Goal: Transaction & Acquisition: Subscribe to service/newsletter

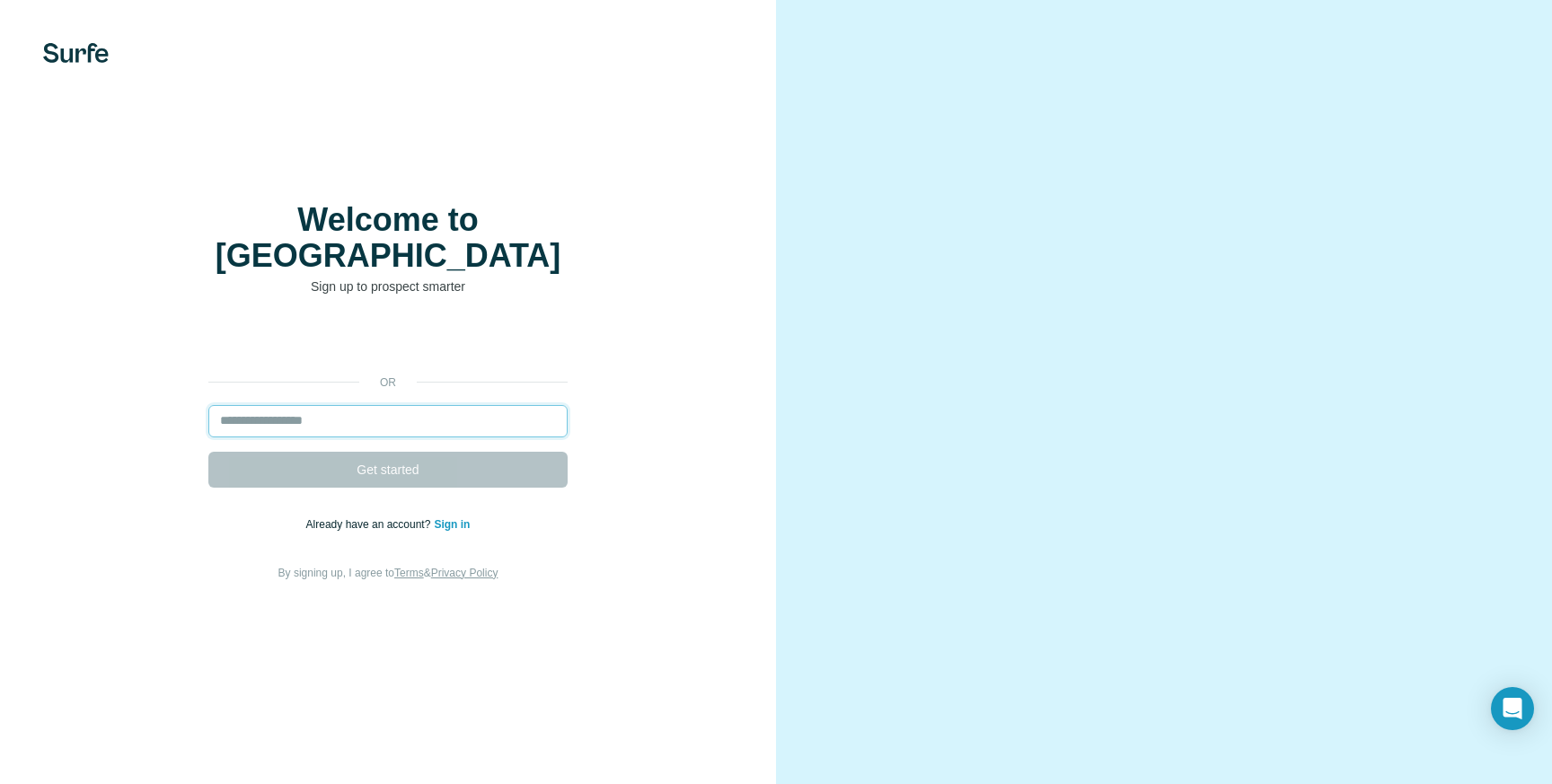
click at [306, 424] on input "email" at bounding box center [388, 421] width 359 height 32
type input "**********"
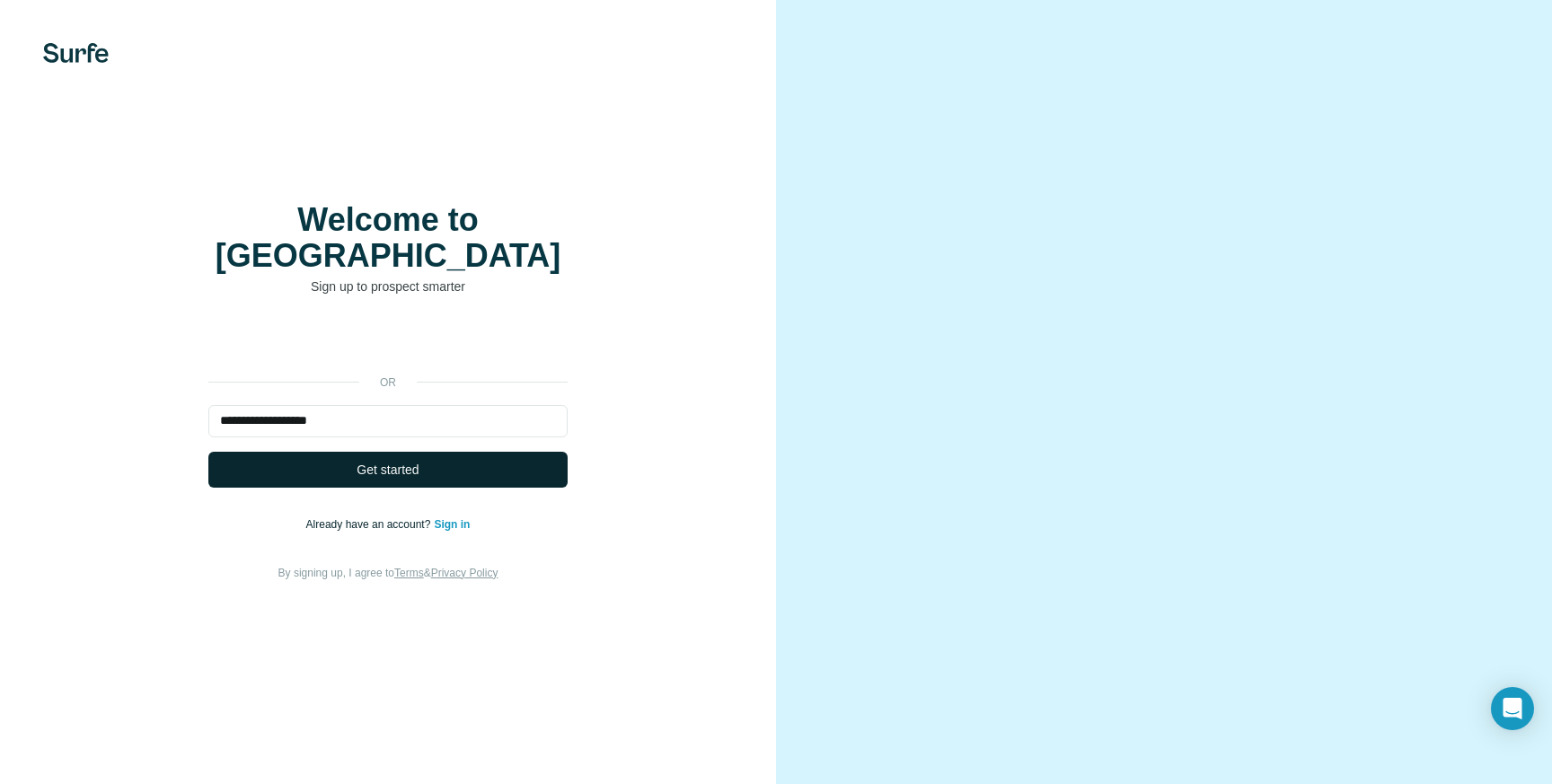
click at [384, 472] on button "Get started" at bounding box center [388, 469] width 359 height 36
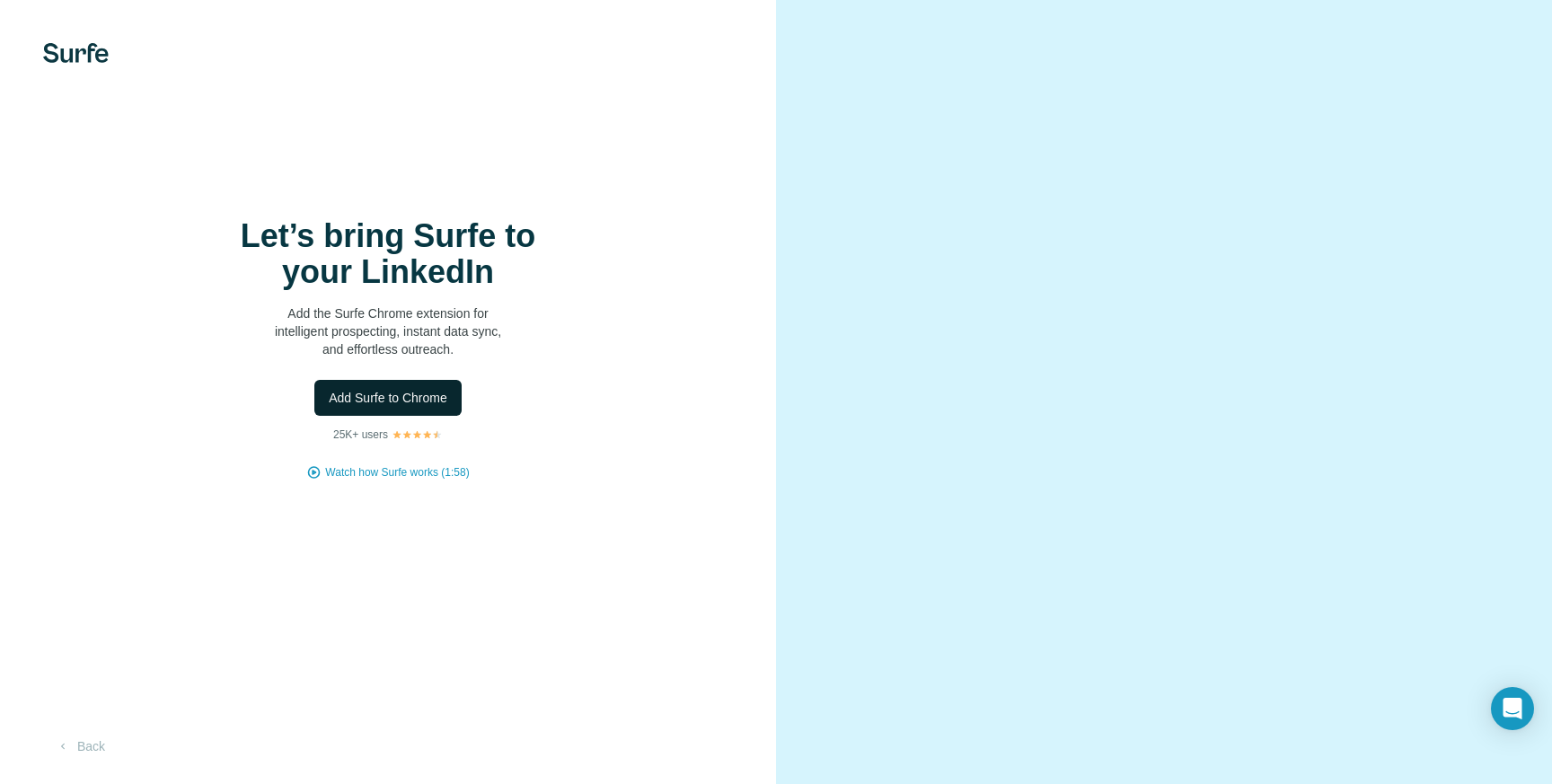
drag, startPoint x: 380, startPoint y: 407, endPoint x: 398, endPoint y: 397, distance: 20.6
click at [398, 397] on button "Add Surfe to Chrome" at bounding box center [388, 398] width 147 height 36
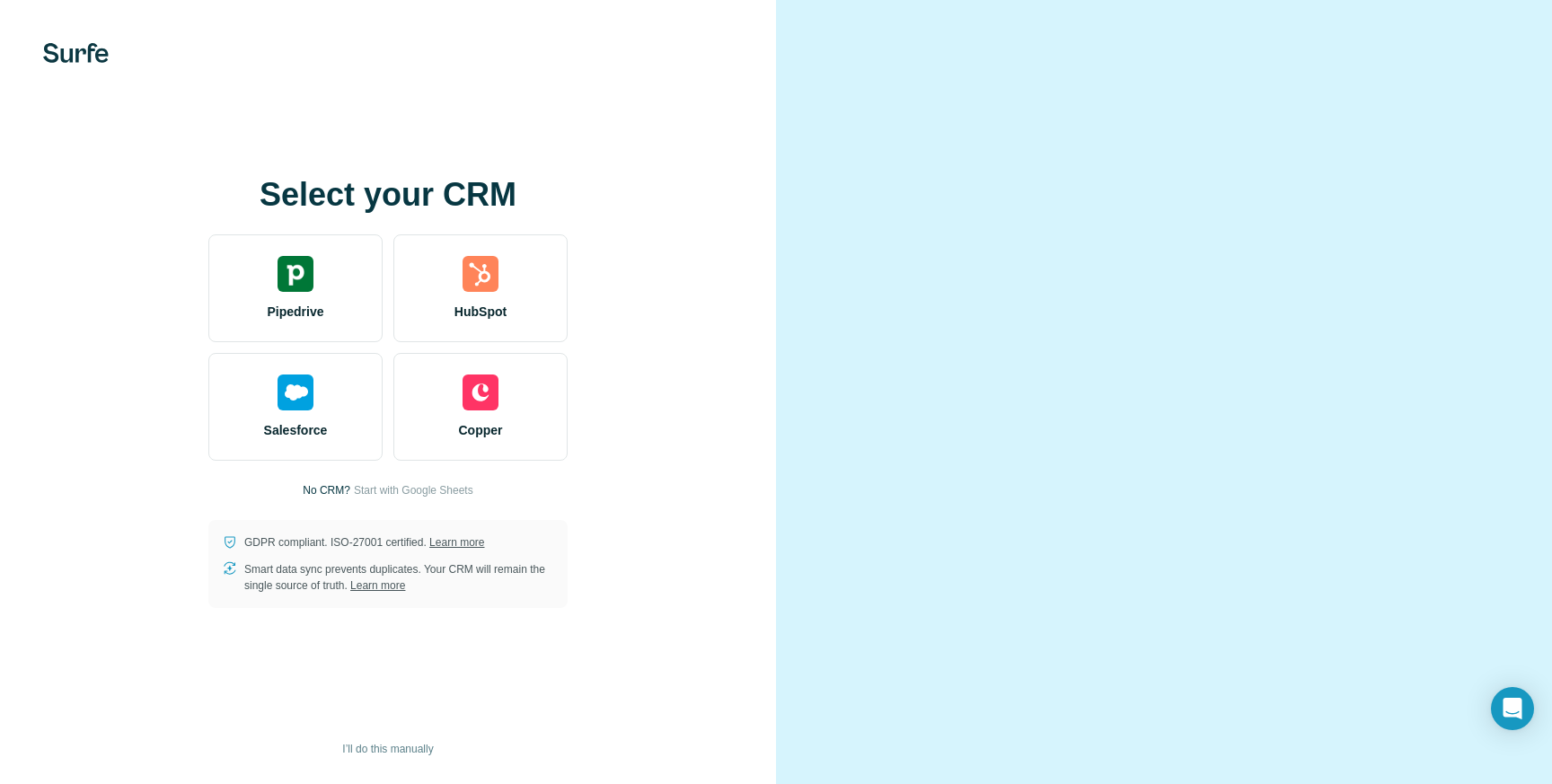
scroll to position [22, 0]
click at [765, 487] on div "Select your CRM Pipedrive HubSpot Salesforce Copper No CRM? Start with Google S…" at bounding box center [388, 392] width 776 height 784
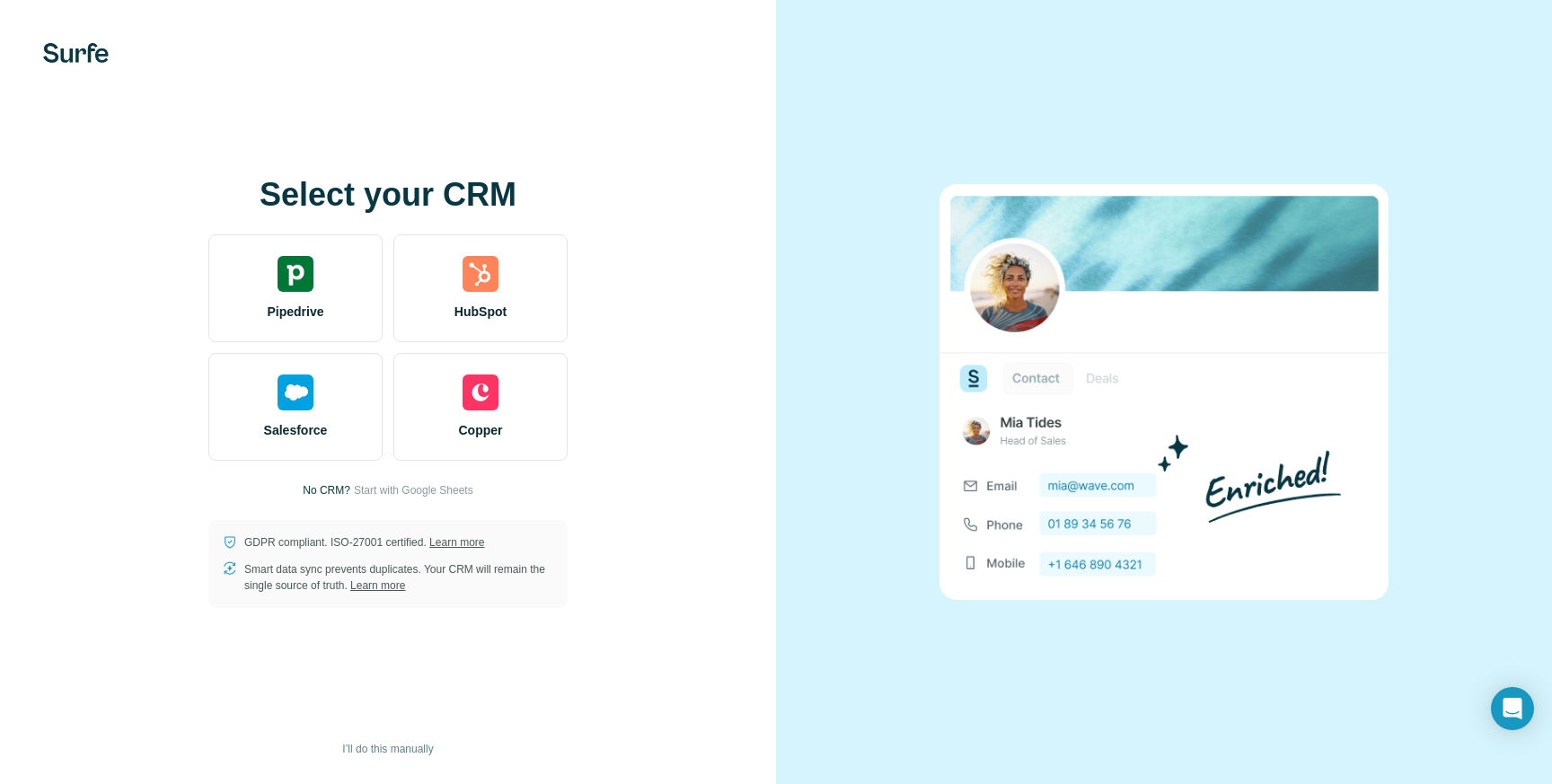
click at [92, 58] on img at bounding box center [75, 52] width 65 height 19
click at [72, 66] on div "Select your CRM Pipedrive HubSpot Salesforce Copper No CRM? Start with Google S…" at bounding box center [388, 392] width 776 height 784
click at [400, 753] on span "I’ll do this manually" at bounding box center [388, 749] width 91 height 17
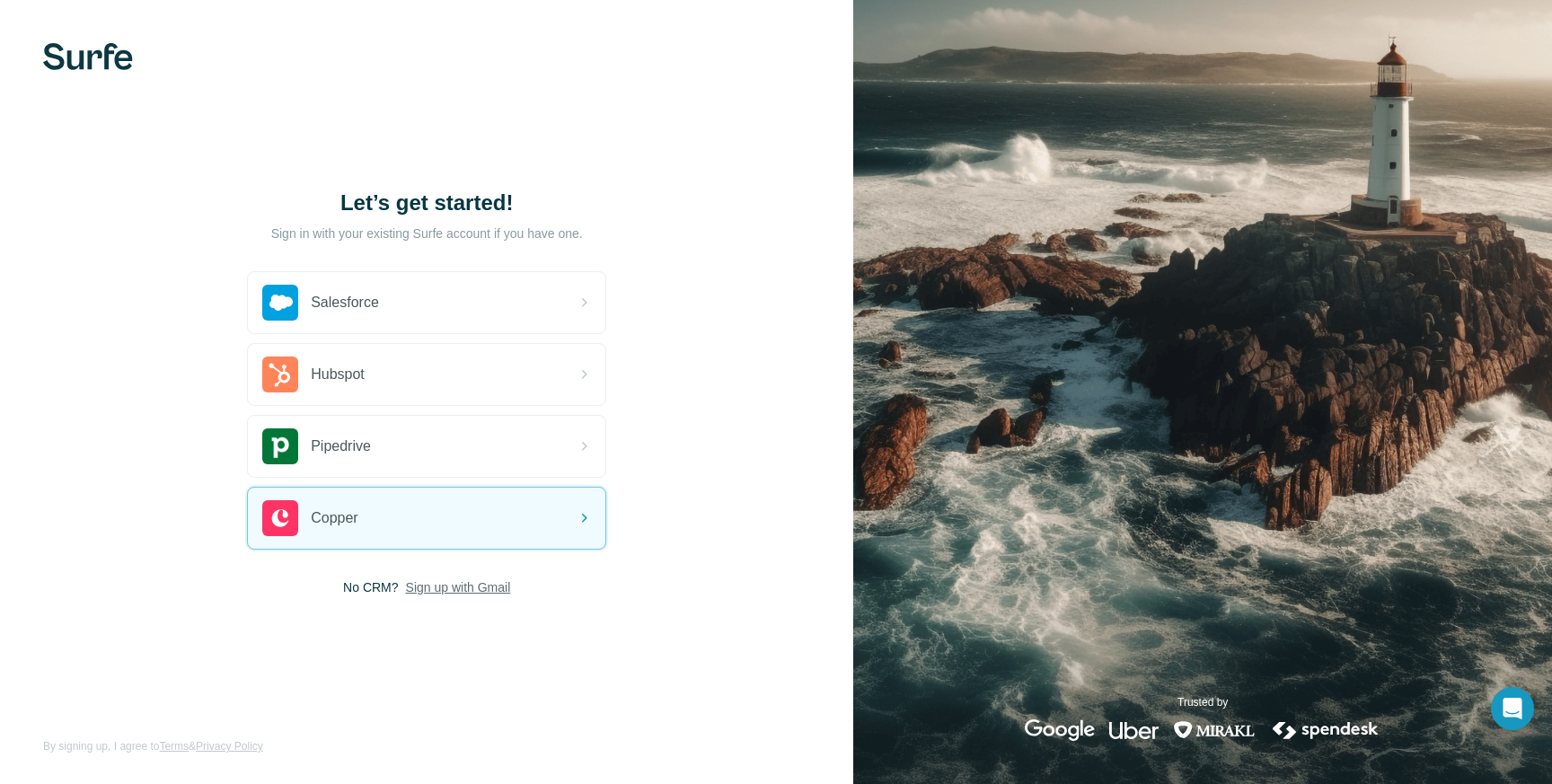
click at [446, 590] on span "Sign up with Gmail" at bounding box center [458, 587] width 105 height 18
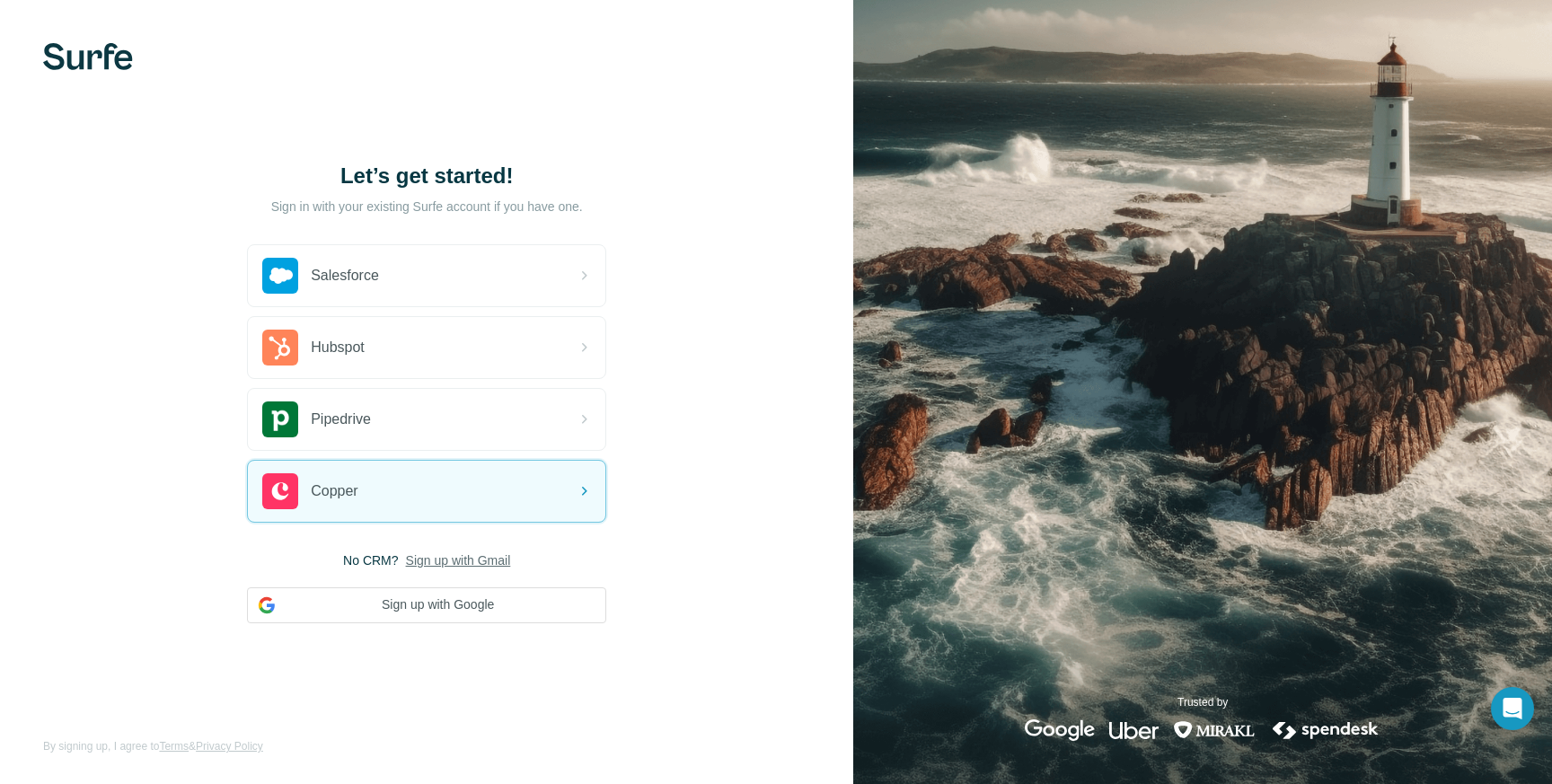
click at [366, 563] on span "No CRM?" at bounding box center [371, 560] width 55 height 18
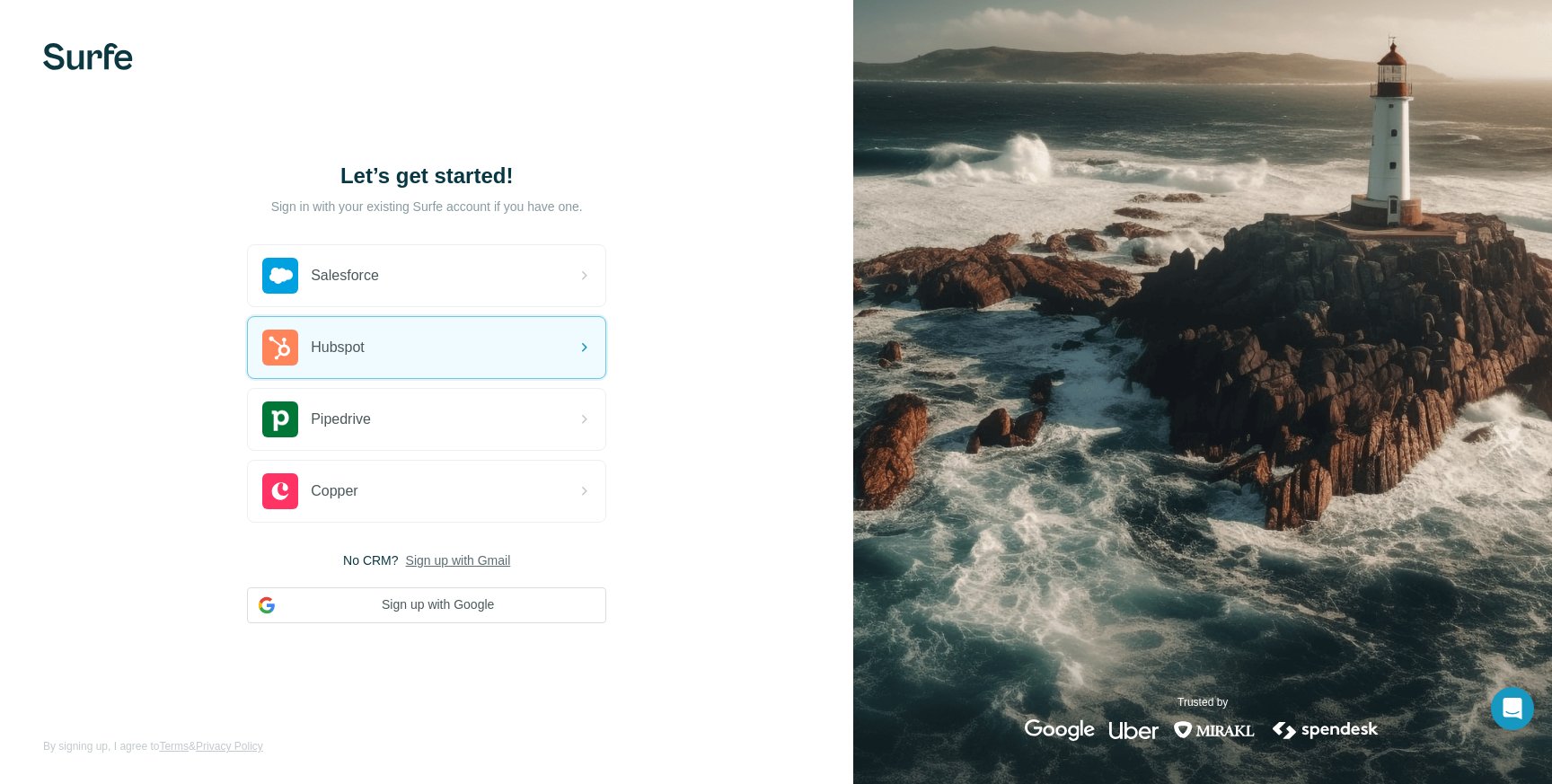
click at [93, 78] on div "Let’s get started! Sign in with your existing Surfe account if you have one. Sa…" at bounding box center [426, 392] width 853 height 784
click at [95, 56] on img at bounding box center [88, 56] width 90 height 27
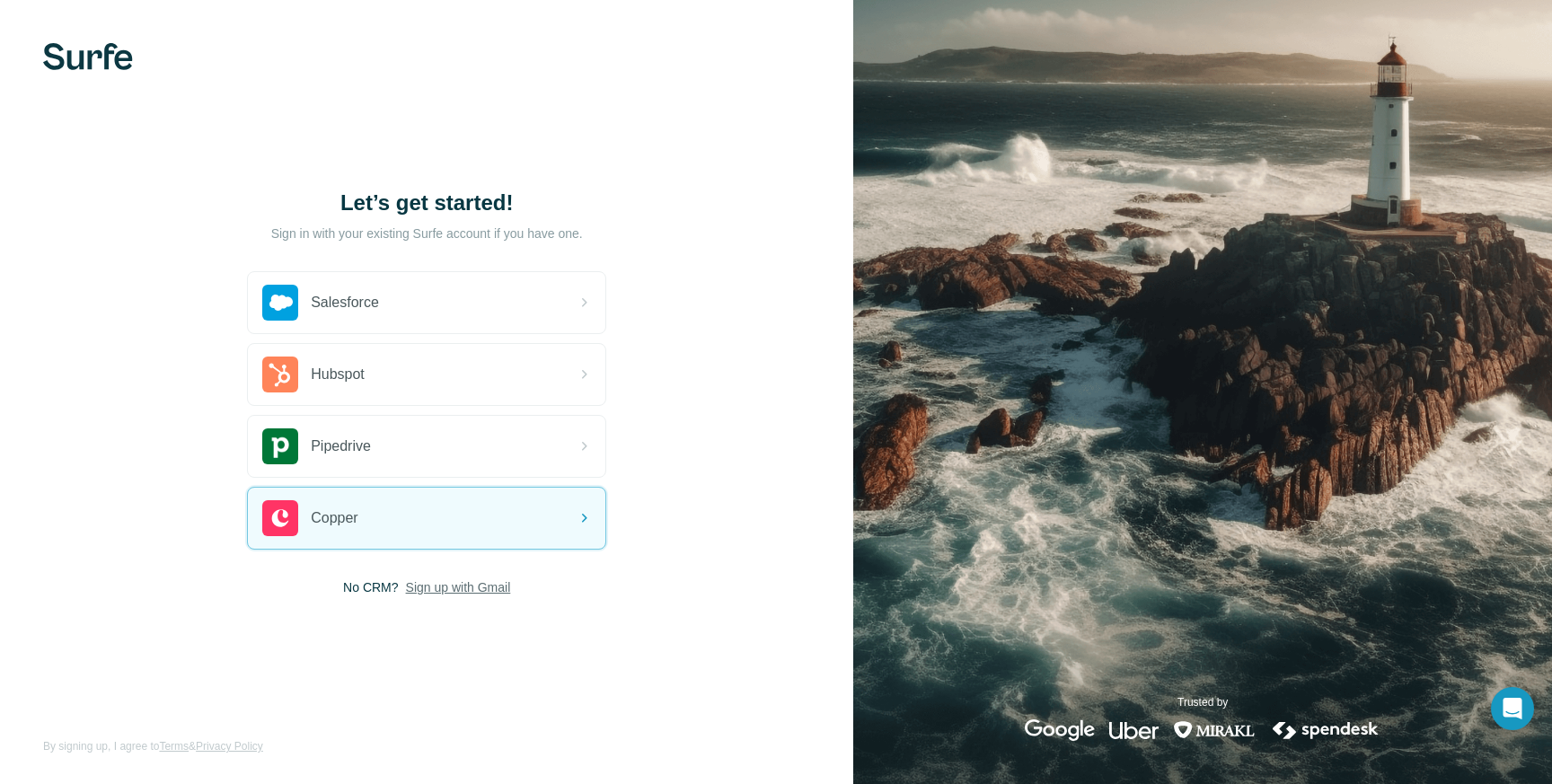
click at [481, 588] on span "Sign up with Gmail" at bounding box center [458, 587] width 105 height 18
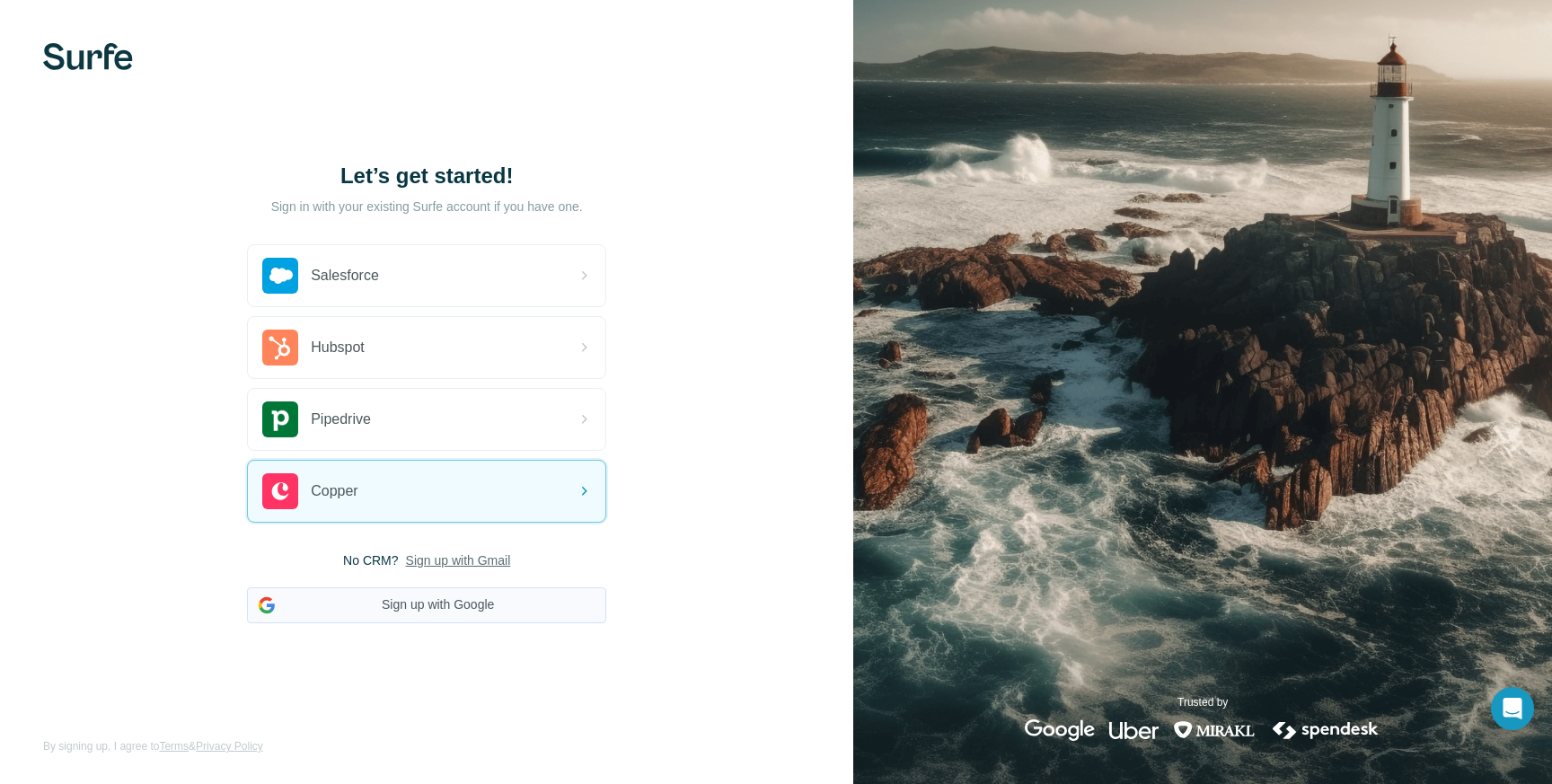
click at [467, 615] on button "Sign up with Google" at bounding box center [426, 605] width 359 height 36
